Goal: Complete application form

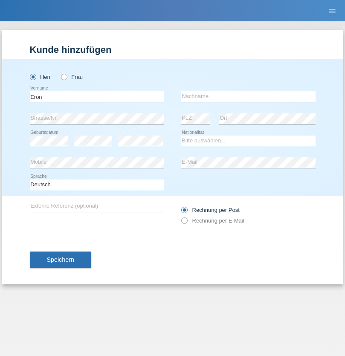
type input "Eron"
click at [248, 96] on input "text" at bounding box center [248, 96] width 134 height 11
type input "Godanci"
select select "XK"
select select "C"
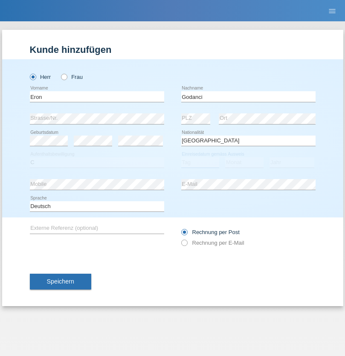
select select "03"
select select "06"
select select "2006"
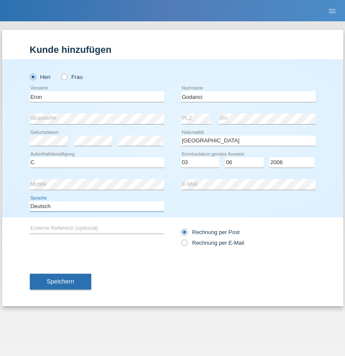
select select "en"
